Goal: Information Seeking & Learning: Learn about a topic

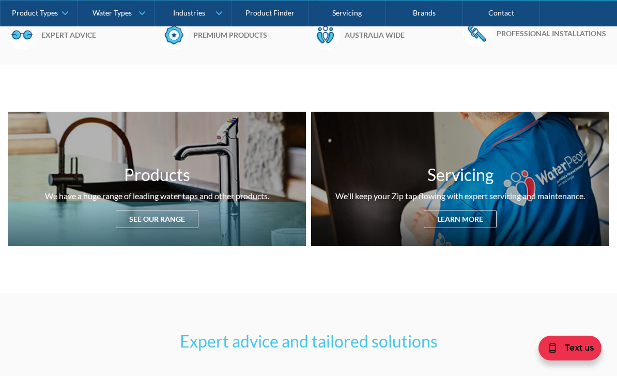
click at [184, 219] on div "Products We have a huge range of leading water taps and other products. See our…" at bounding box center [157, 179] width 298 height 134
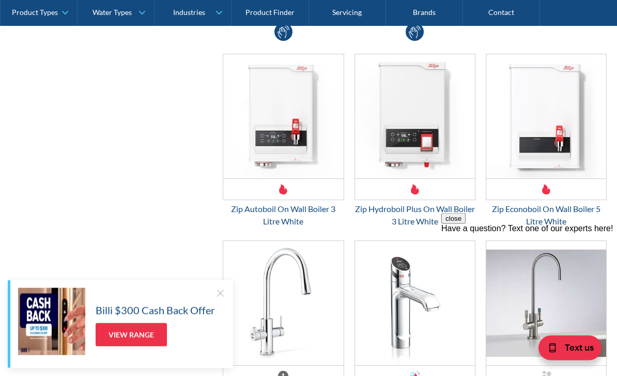
scroll to position [2629, 0]
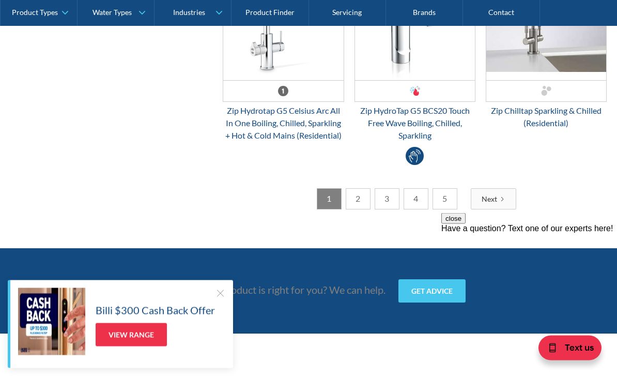
click at [361, 198] on link "2" at bounding box center [358, 199] width 25 height 21
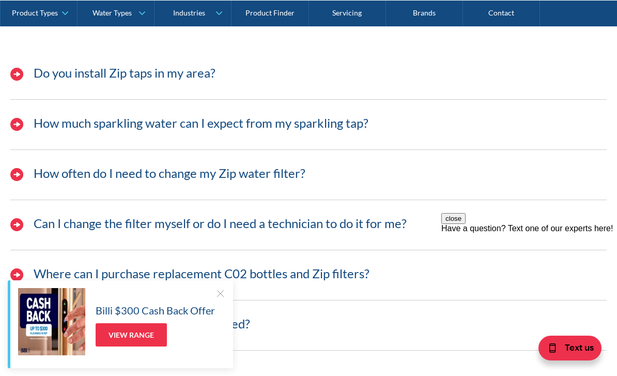
scroll to position [3202, 0]
click at [408, 181] on div "How often do I need to change my Zip water filter?" at bounding box center [308, 179] width 607 height 42
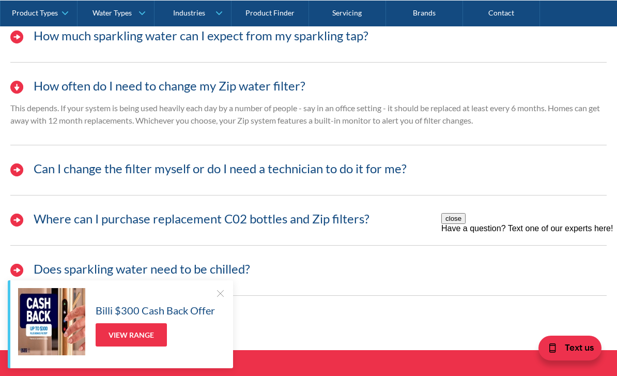
scroll to position [3292, 0]
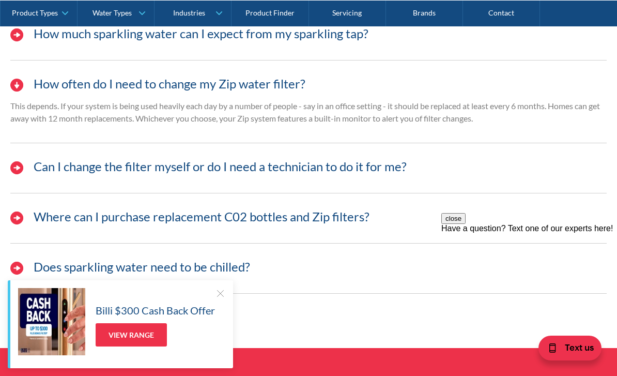
click at [392, 172] on h3 "Can I change the filter myself or do I need a technician to do it for me?" at bounding box center [220, 166] width 373 height 15
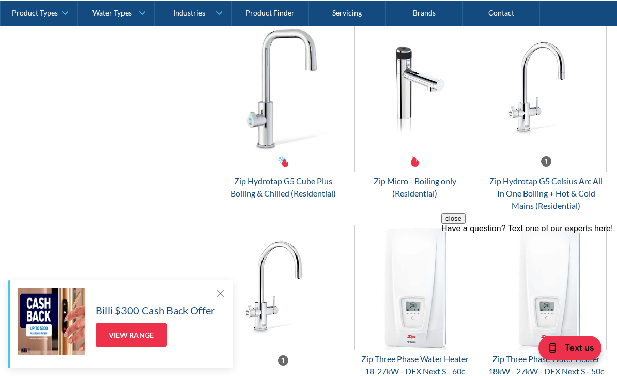
scroll to position [2577, 0]
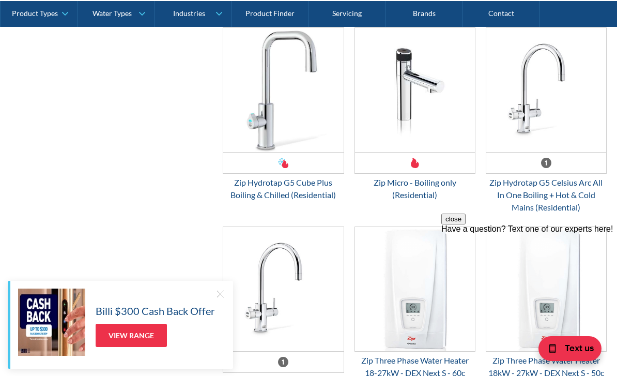
click at [132, 14] on link "Water Types" at bounding box center [116, 13] width 77 height 26
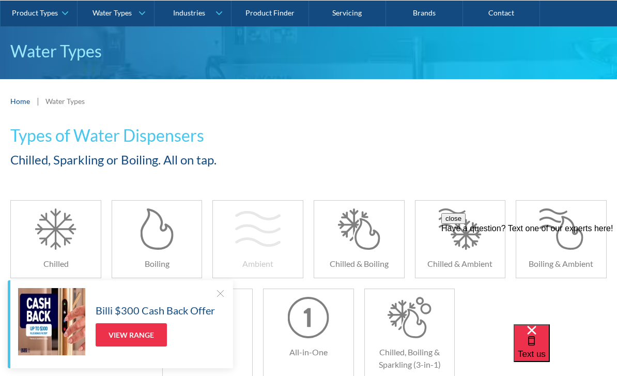
click at [274, 245] on div at bounding box center [258, 228] width 45 height 41
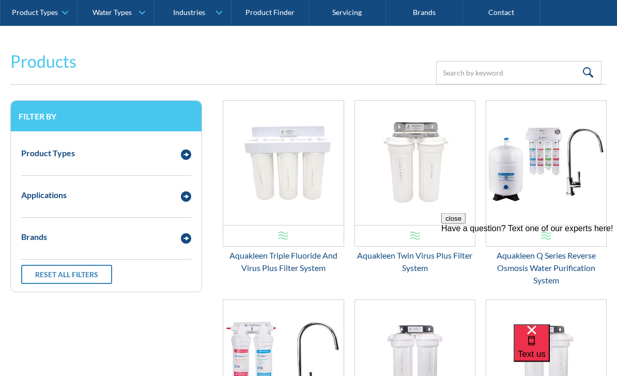
scroll to position [202, 0]
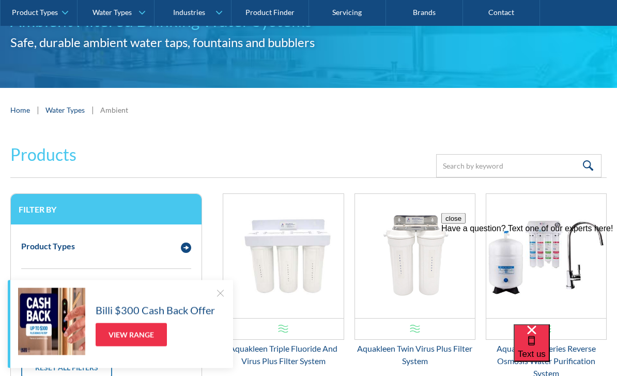
click at [188, 251] on img "Email Form 3" at bounding box center [186, 248] width 10 height 10
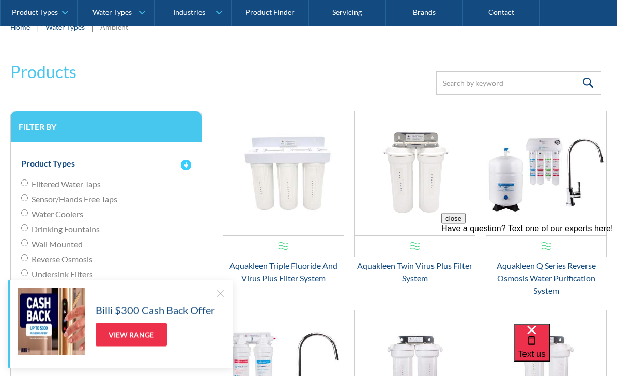
scroll to position [197, 0]
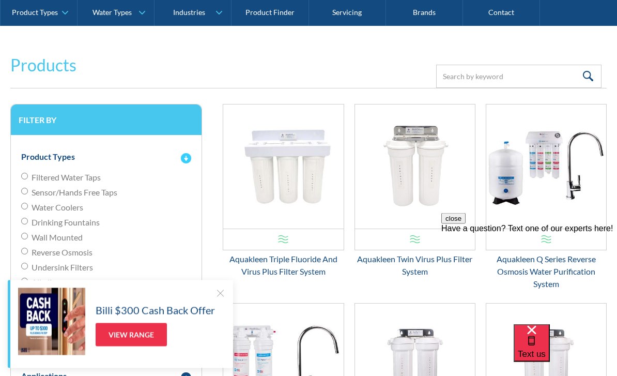
click at [27, 180] on input "Filtered Water Taps" at bounding box center [24, 176] width 7 height 7
radio input "true"
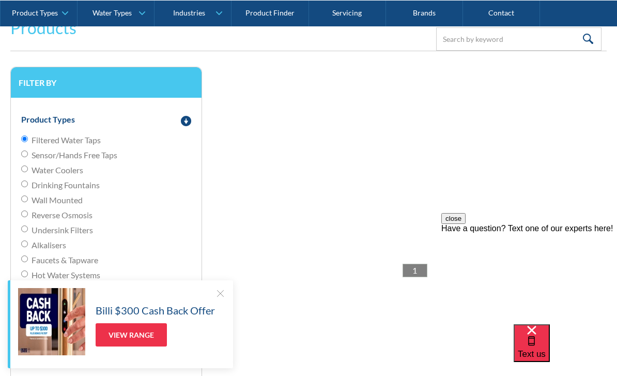
scroll to position [240, 0]
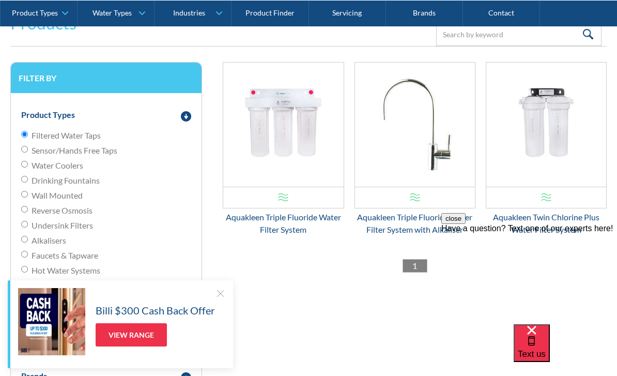
click at [145, 346] on link "View Range" at bounding box center [131, 334] width 71 height 23
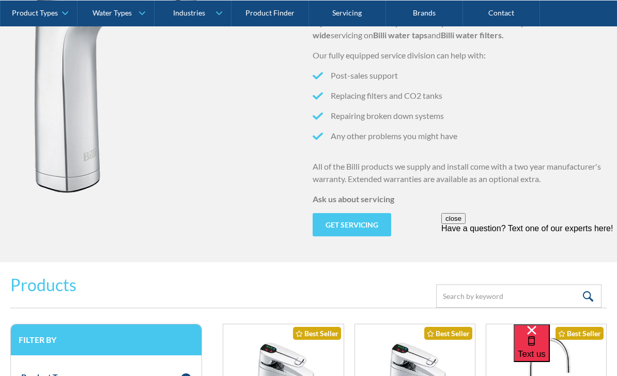
scroll to position [1128, 0]
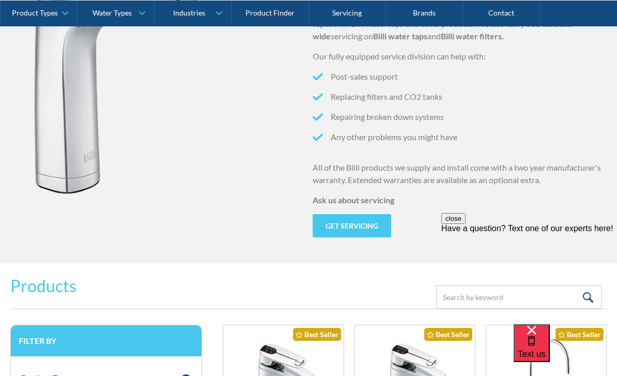
click at [46, 19] on link "Product Types" at bounding box center [39, 13] width 77 height 26
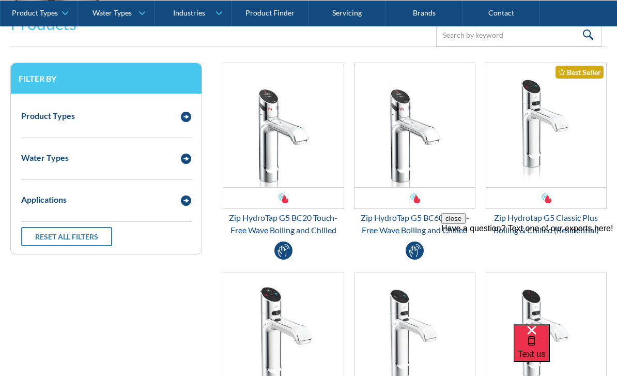
scroll to position [369, 0]
